Goal: Find specific page/section: Find specific page/section

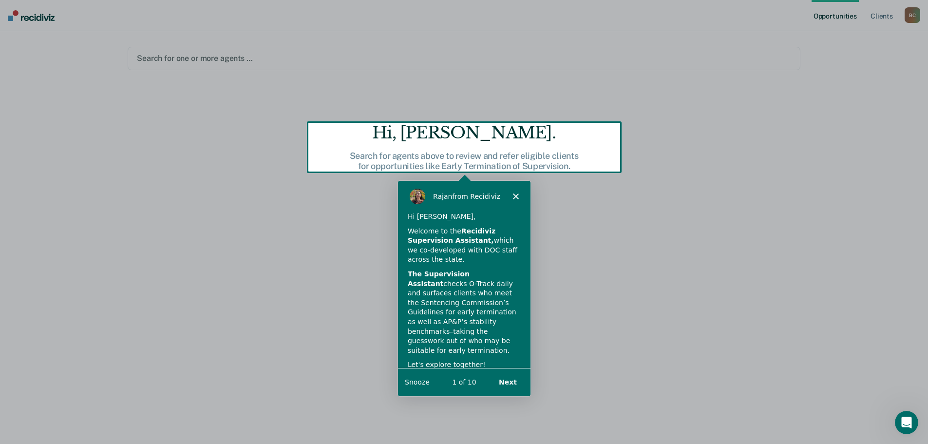
click at [516, 196] on icon "Close" at bounding box center [515, 195] width 6 height 6
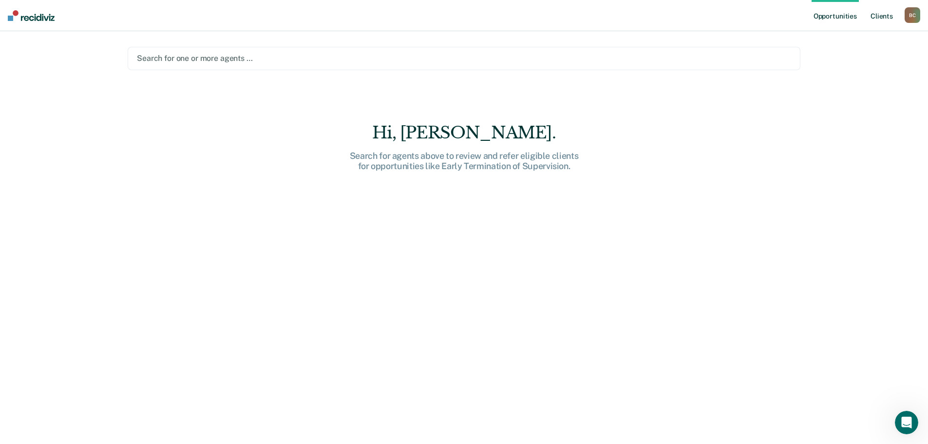
click at [879, 16] on link "Client s" at bounding box center [882, 15] width 26 height 31
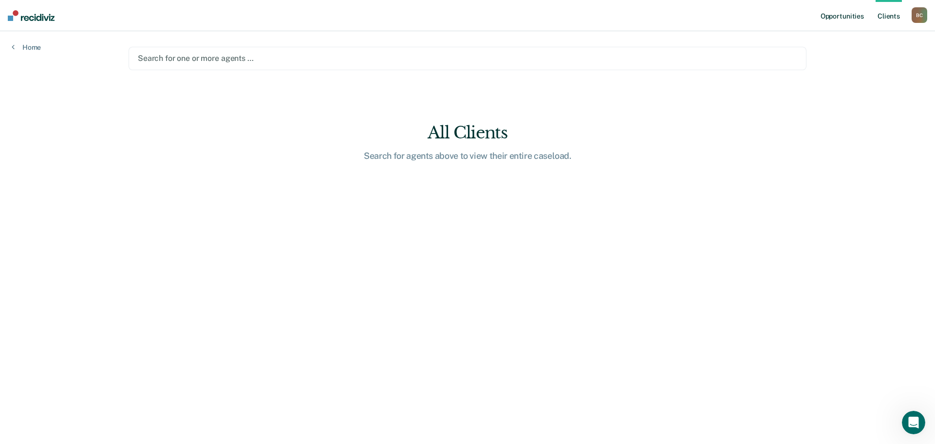
click at [835, 14] on link "Opportunities" at bounding box center [842, 15] width 47 height 31
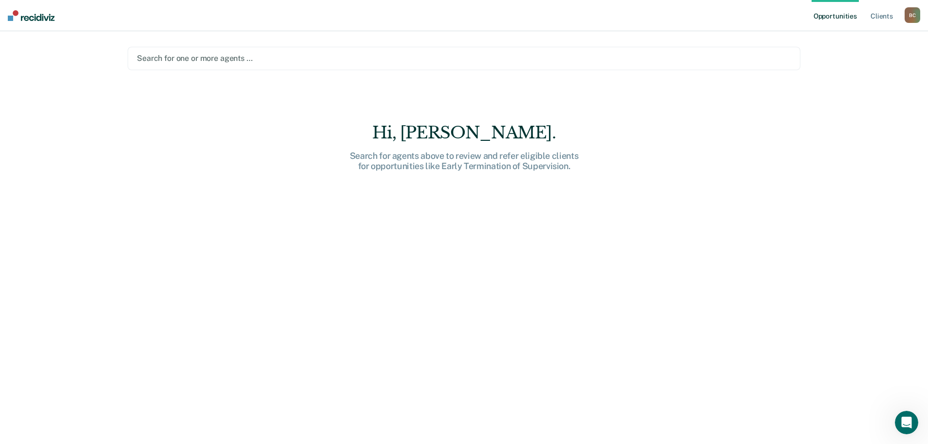
click at [916, 13] on div "B C" at bounding box center [913, 15] width 16 height 16
click at [769, 89] on main "Search for one or more agents … Hi, Ben. Search for agents above to review and …" at bounding box center [464, 225] width 696 height 389
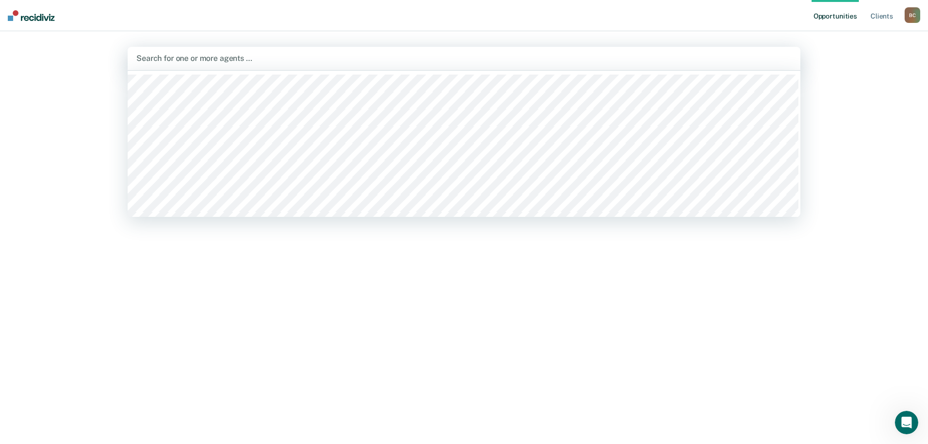
click at [383, 66] on div "Search for one or more agents …" at bounding box center [464, 58] width 673 height 23
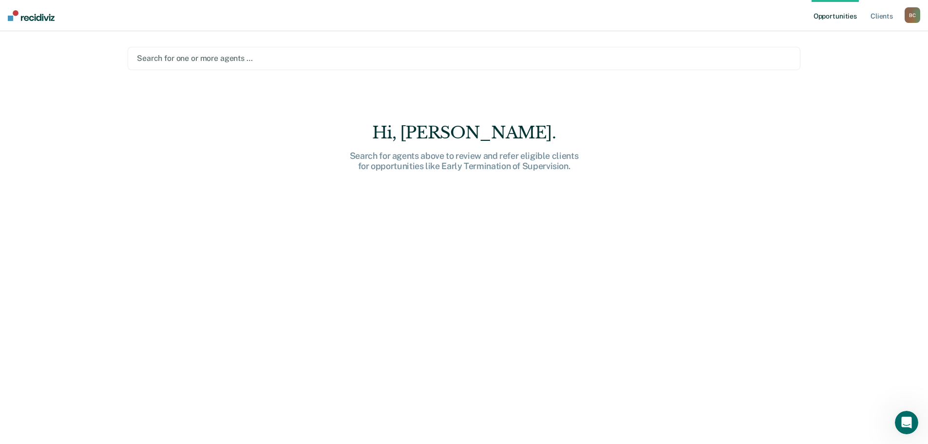
click at [342, 55] on div at bounding box center [464, 58] width 654 height 11
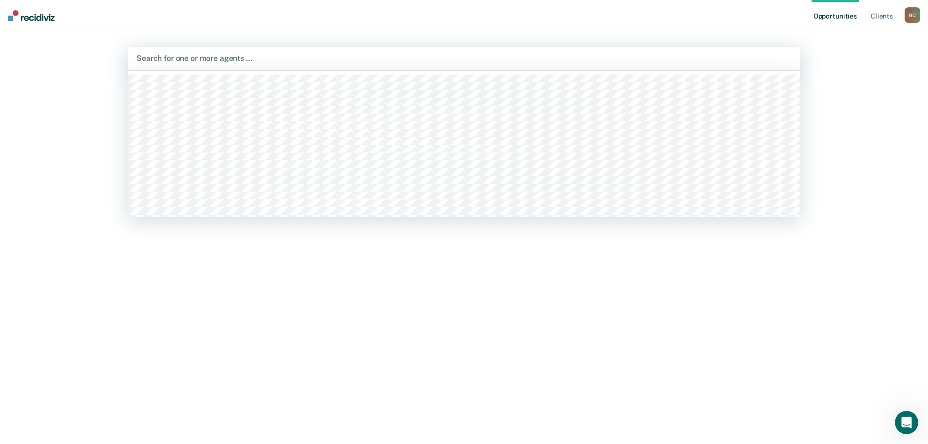
click at [342, 55] on div at bounding box center [463, 58] width 655 height 11
type input "[PERSON_NAME]"
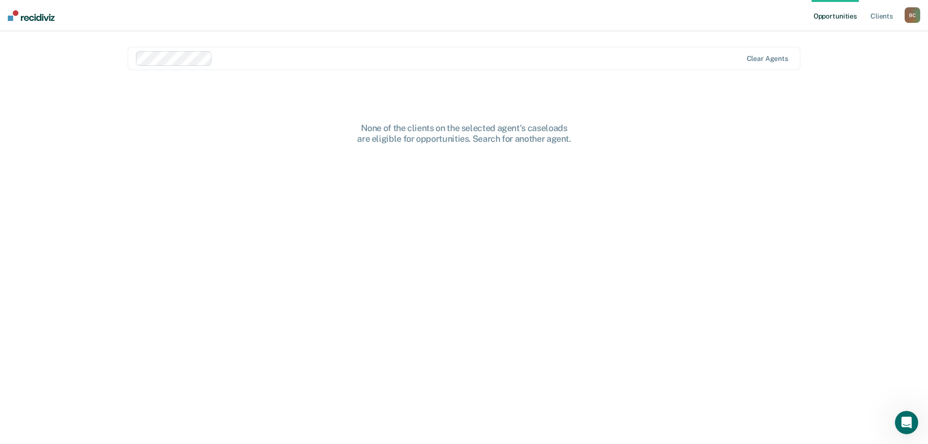
click at [232, 77] on main "Clear agents None of the clients on the selected agent's caseloads are eligible…" at bounding box center [464, 225] width 696 height 389
click at [45, 19] on img at bounding box center [31, 15] width 47 height 11
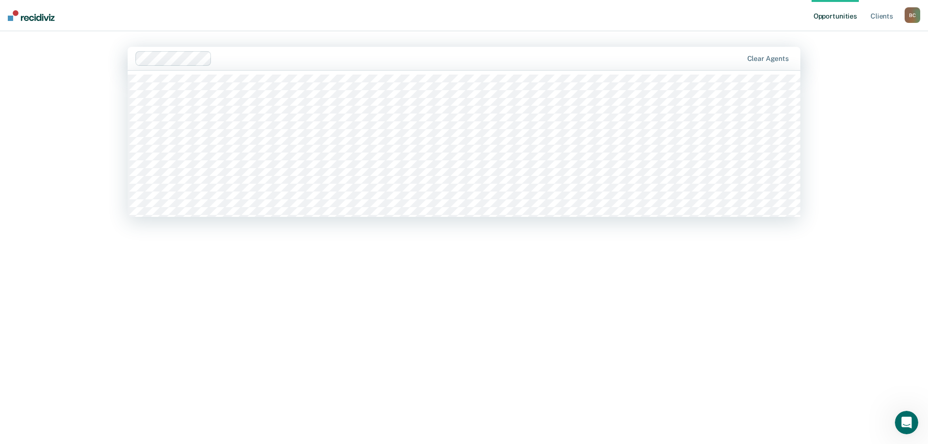
click at [772, 63] on div "Clear agents" at bounding box center [464, 58] width 673 height 23
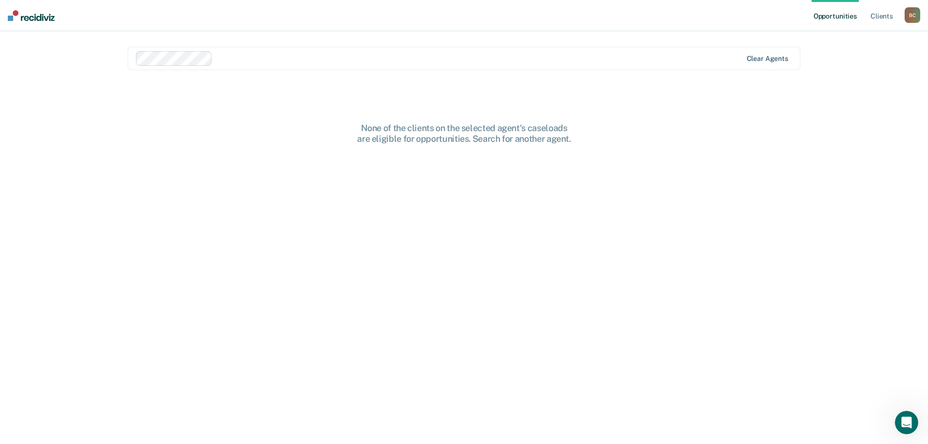
drag, startPoint x: 781, startPoint y: 53, endPoint x: 777, endPoint y: 62, distance: 10.5
click at [777, 62] on div "Clear agents" at bounding box center [464, 58] width 673 height 23
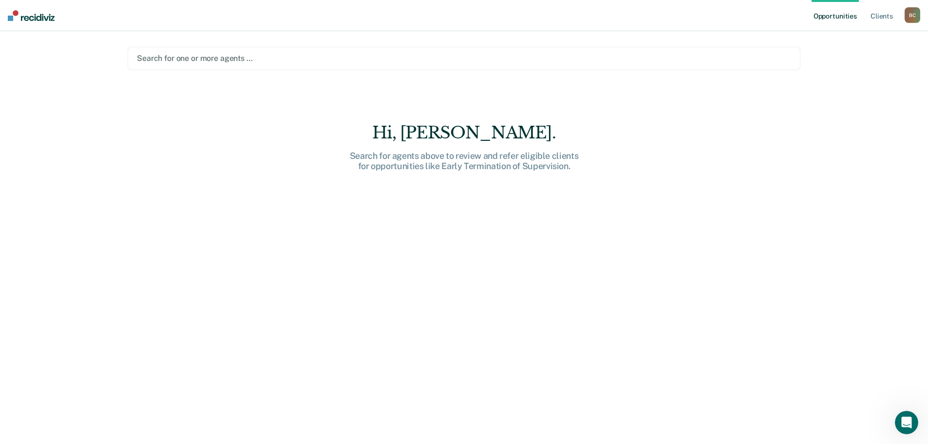
click at [833, 1] on link "Opportunities" at bounding box center [835, 15] width 47 height 31
click at [881, 16] on link "Client s" at bounding box center [882, 15] width 26 height 31
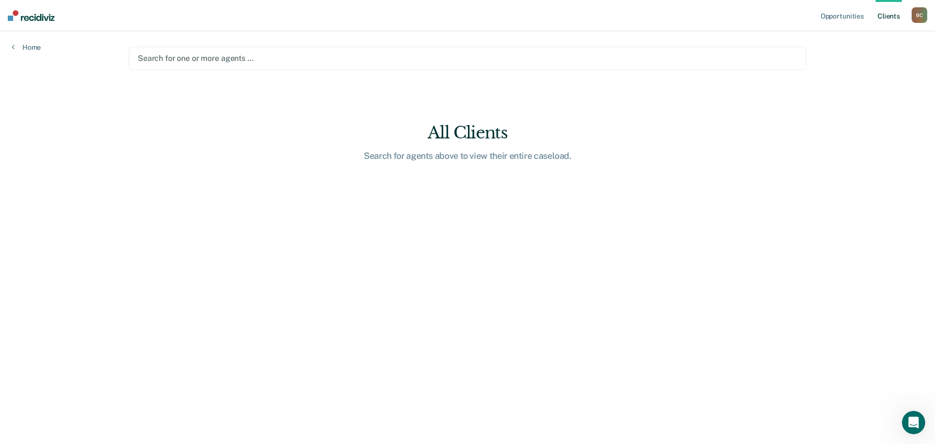
click at [881, 16] on link "Client s" at bounding box center [889, 15] width 26 height 31
click at [919, 17] on div "B C" at bounding box center [920, 15] width 16 height 16
click at [802, 75] on main "Search for one or more agents … All Clients Search for agents above to view the…" at bounding box center [467, 225] width 701 height 389
click at [27, 47] on link "Home" at bounding box center [26, 47] width 29 height 9
